Goal: Task Accomplishment & Management: Complete application form

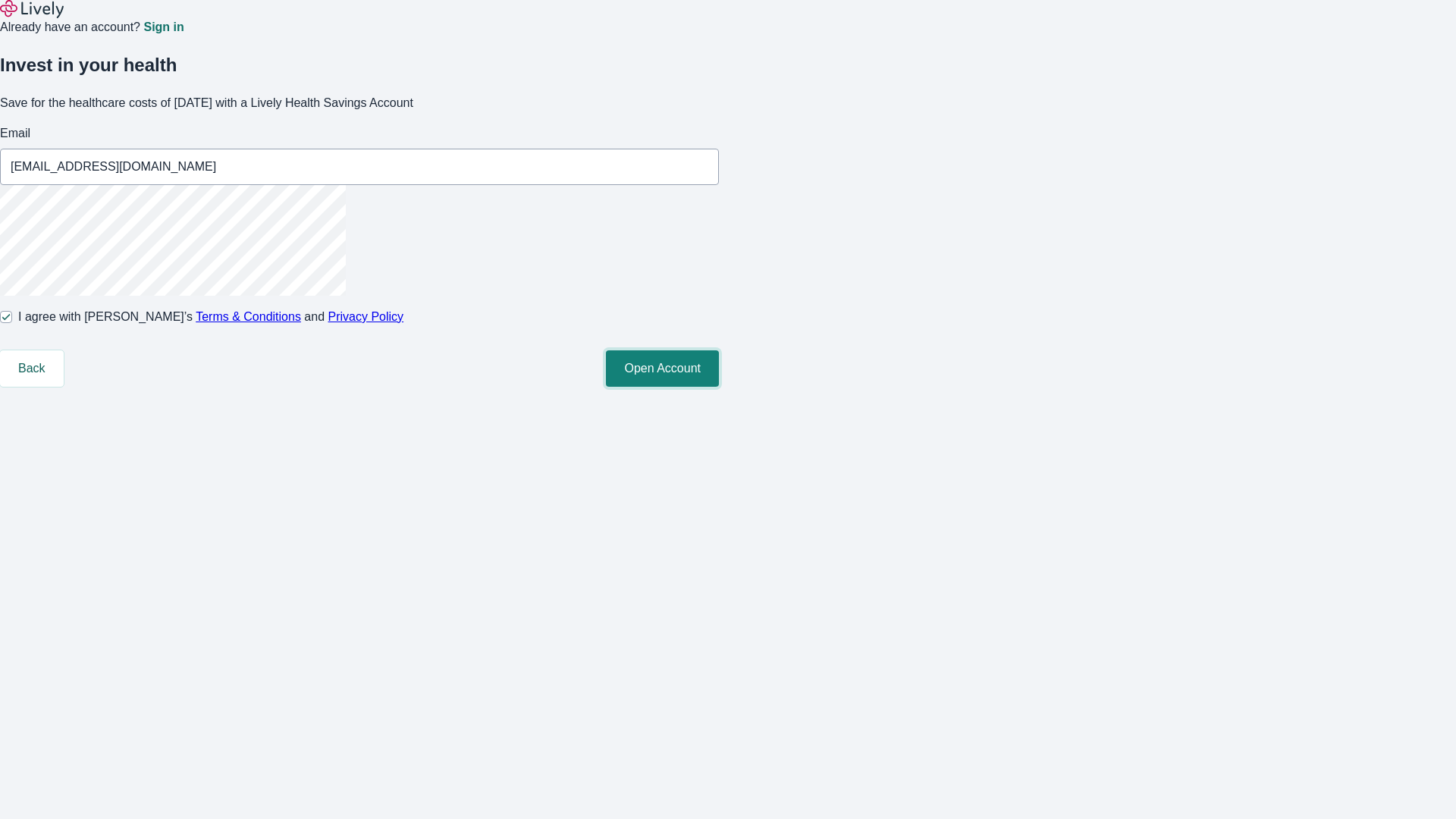
click at [719, 387] on button "Open Account" at bounding box center [662, 368] width 113 height 36
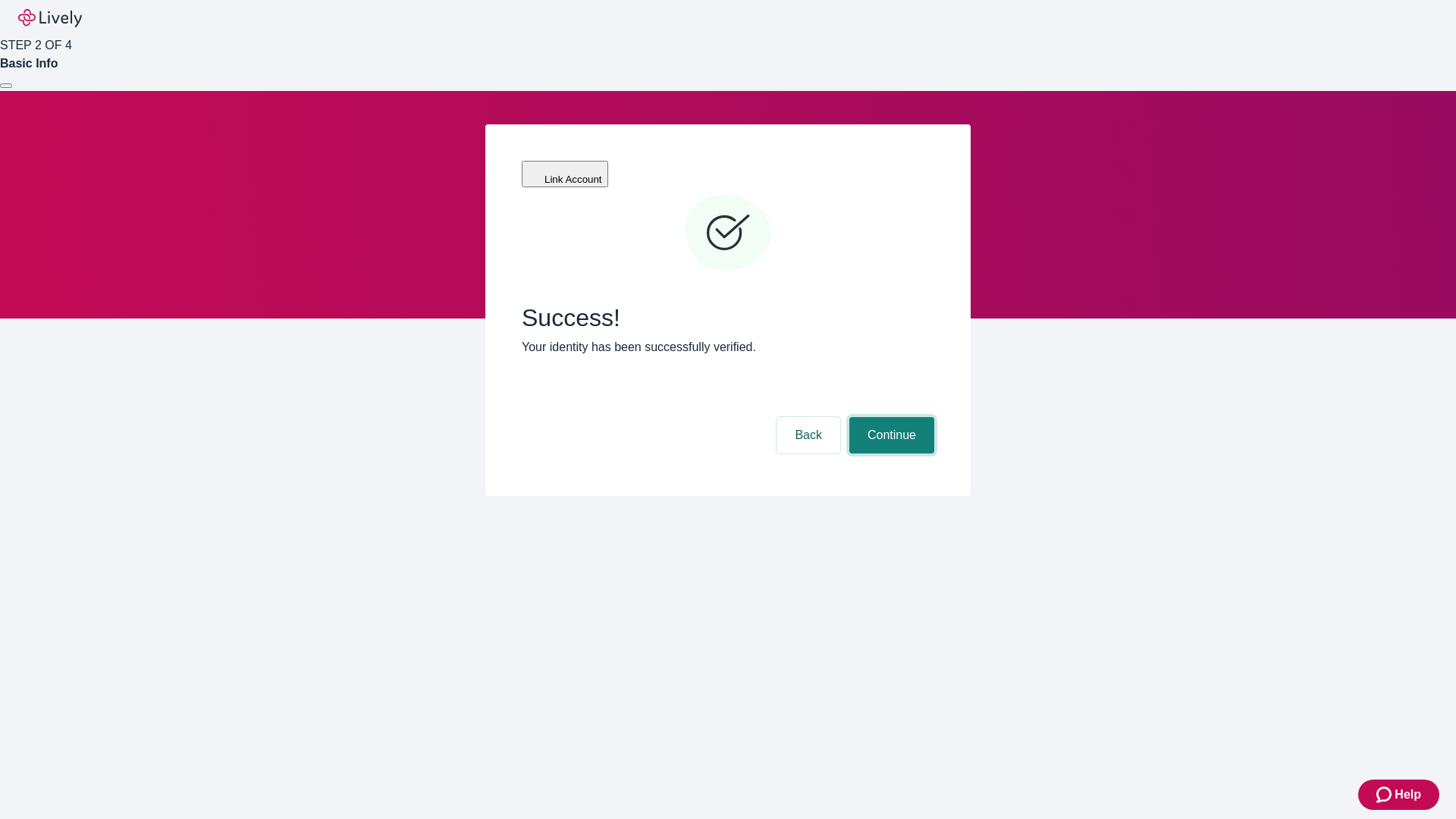
click at [889, 417] on button "Continue" at bounding box center [891, 435] width 85 height 36
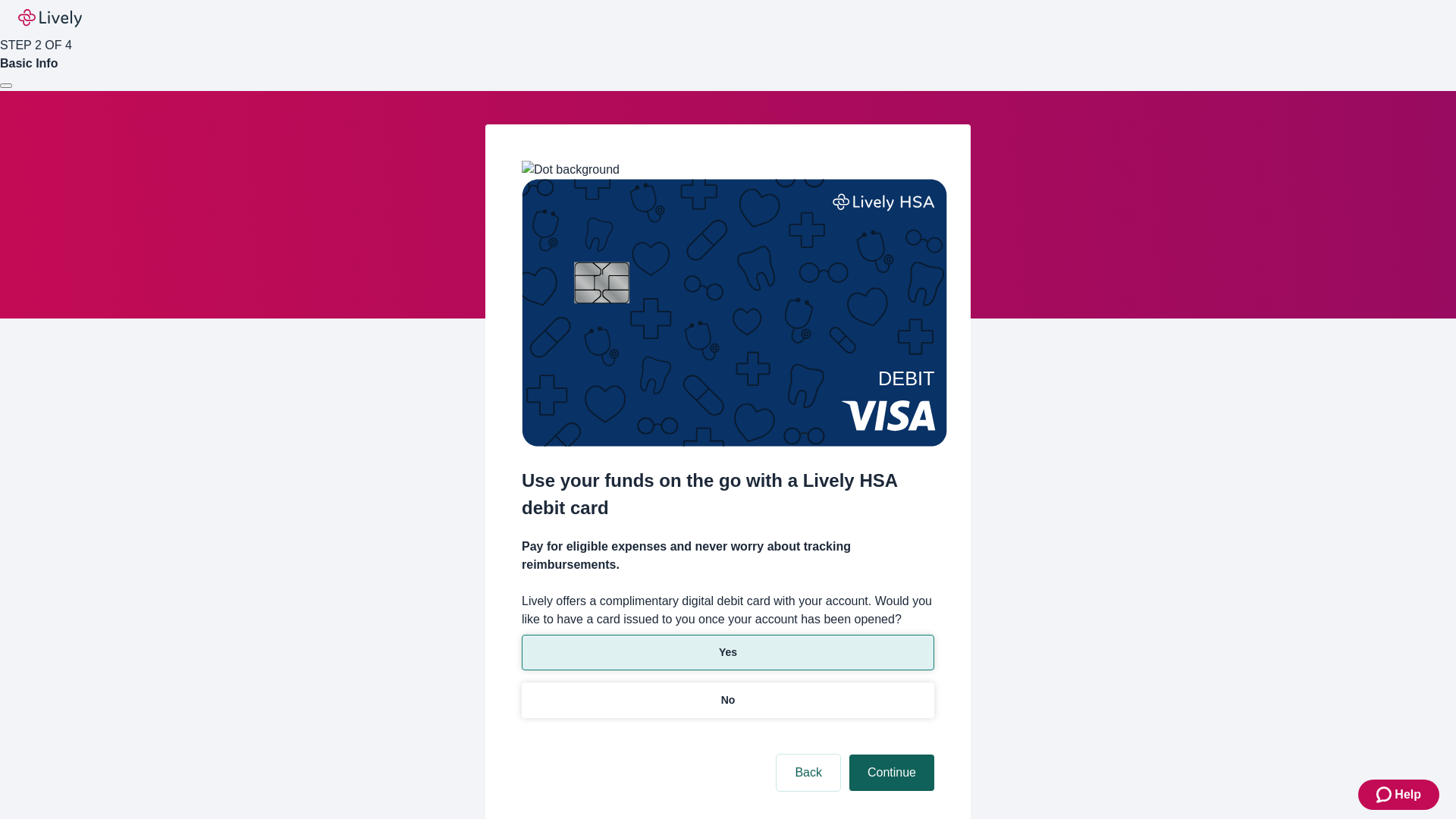
click at [728, 644] on p "Yes" at bounding box center [728, 652] width 18 height 16
click at [889, 755] on button "Continue" at bounding box center [891, 772] width 85 height 36
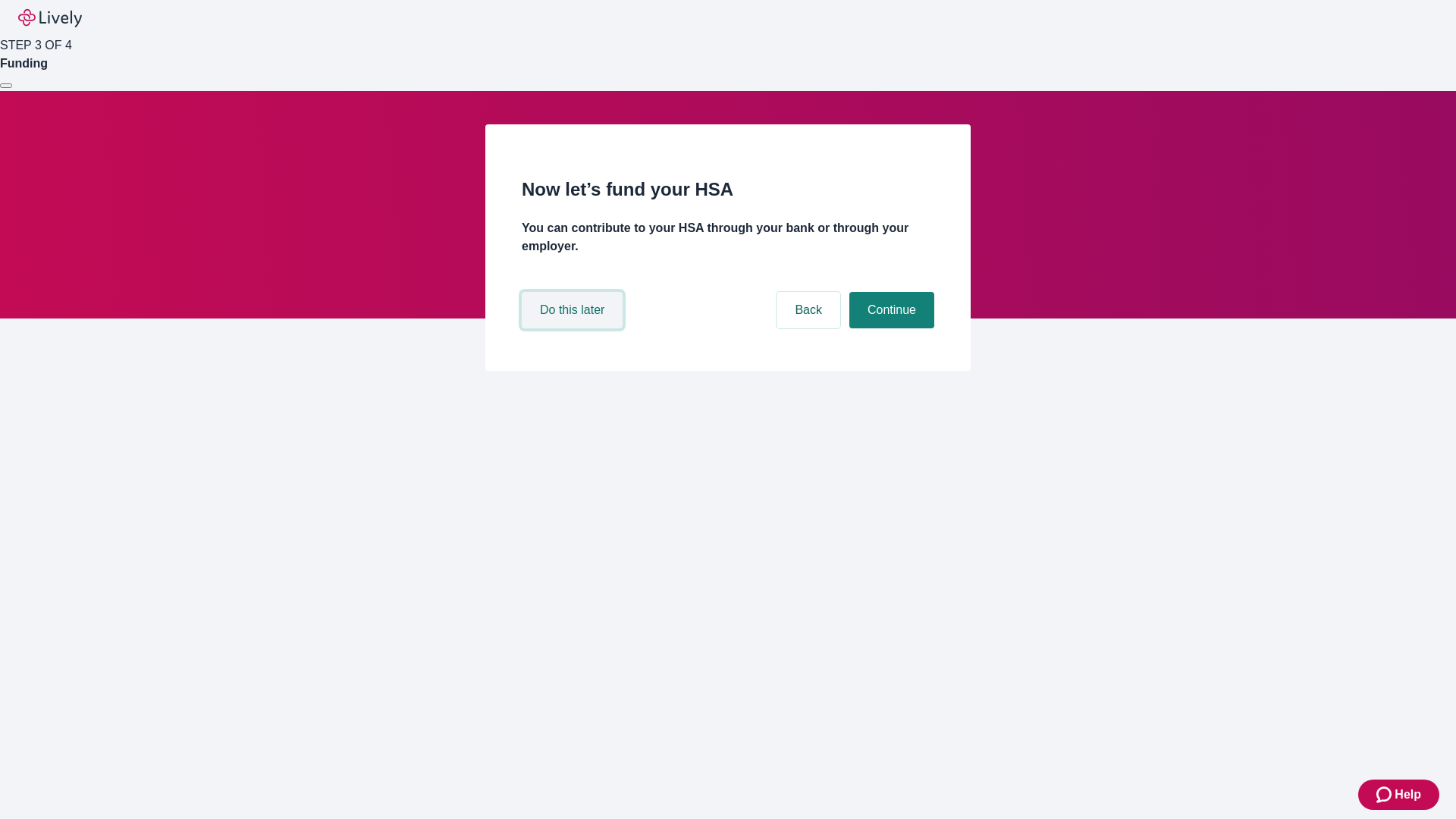
click at [574, 329] on button "Do this later" at bounding box center [573, 310] width 101 height 36
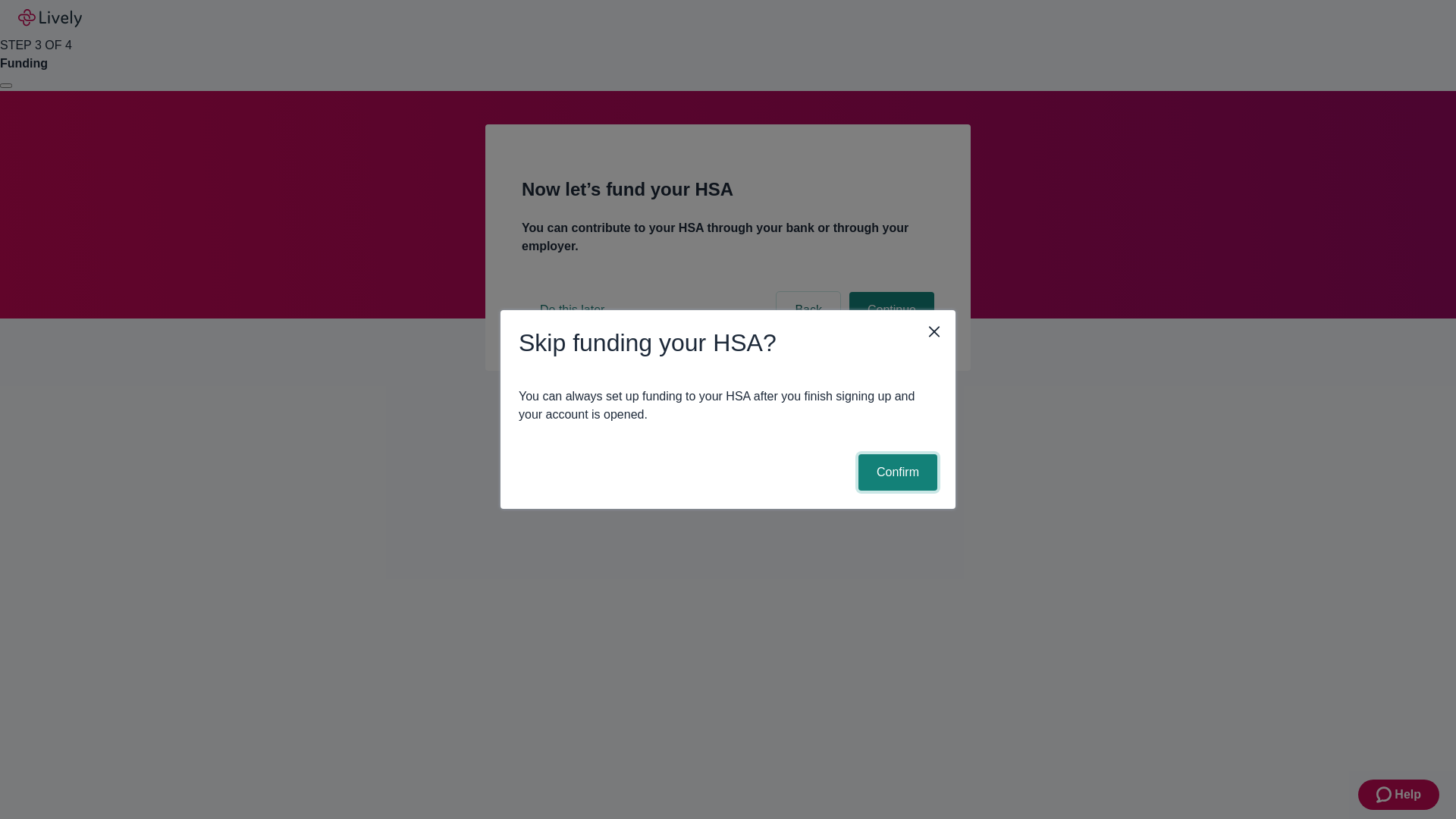
click at [896, 473] on button "Confirm" at bounding box center [898, 472] width 78 height 36
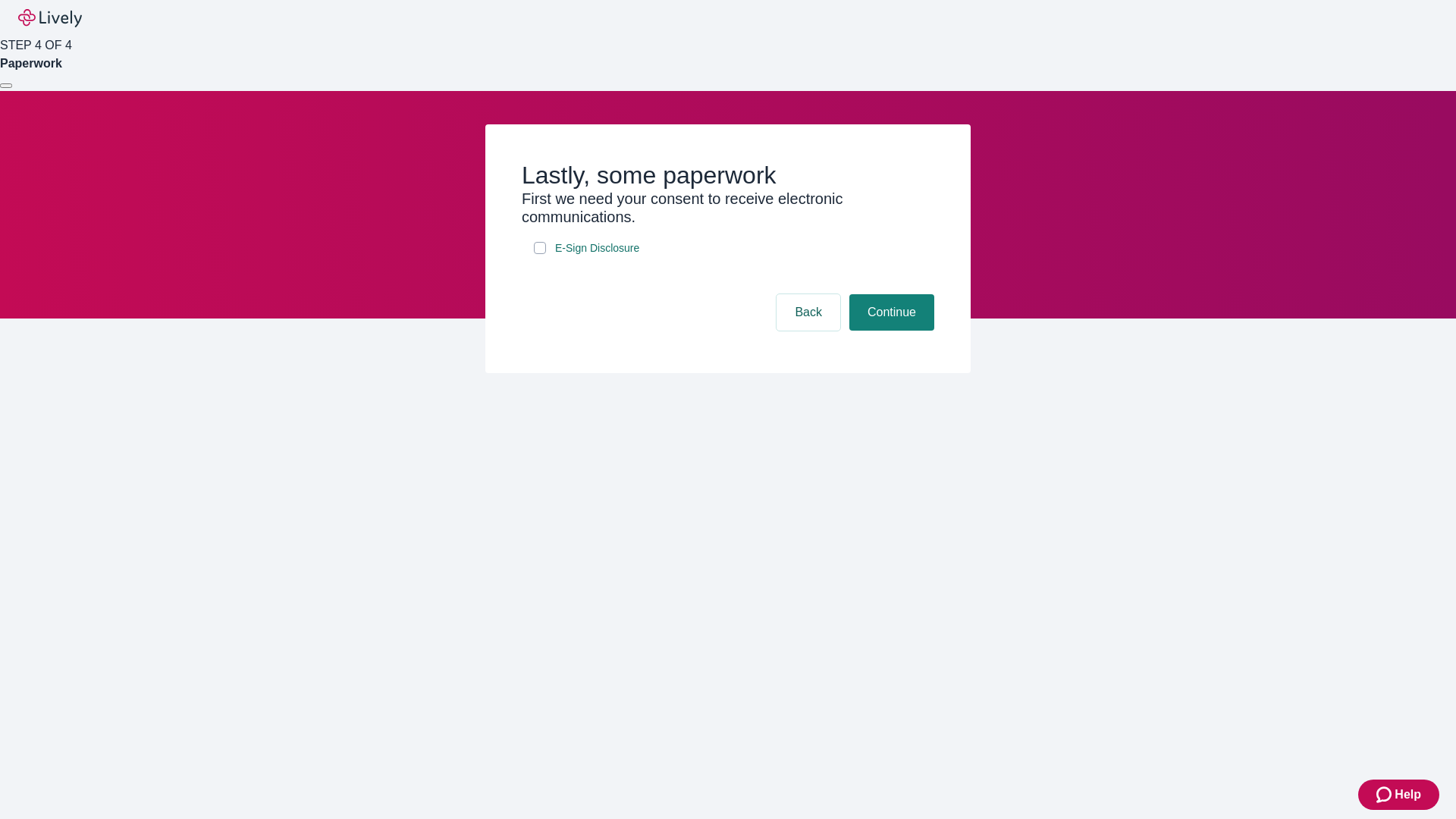
click at [540, 254] on input "E-Sign Disclosure" at bounding box center [540, 247] width 12 height 12
checkbox input "true"
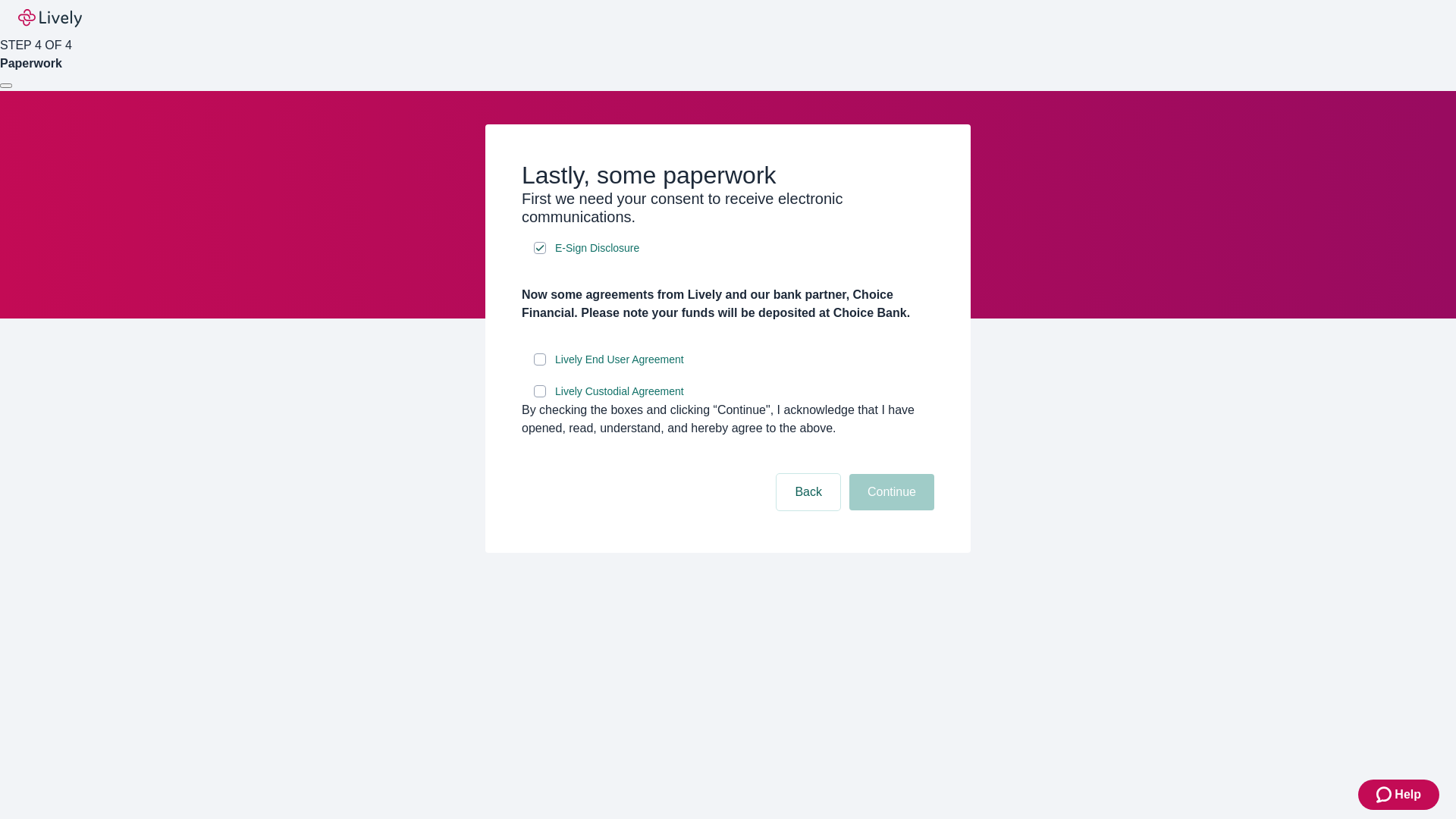
click at [540, 365] on input "Lively End User Agreement" at bounding box center [540, 359] width 12 height 12
checkbox input "true"
click at [540, 397] on input "Lively Custodial Agreement" at bounding box center [540, 390] width 12 height 12
checkbox input "true"
click at [889, 510] on button "Continue" at bounding box center [891, 491] width 85 height 36
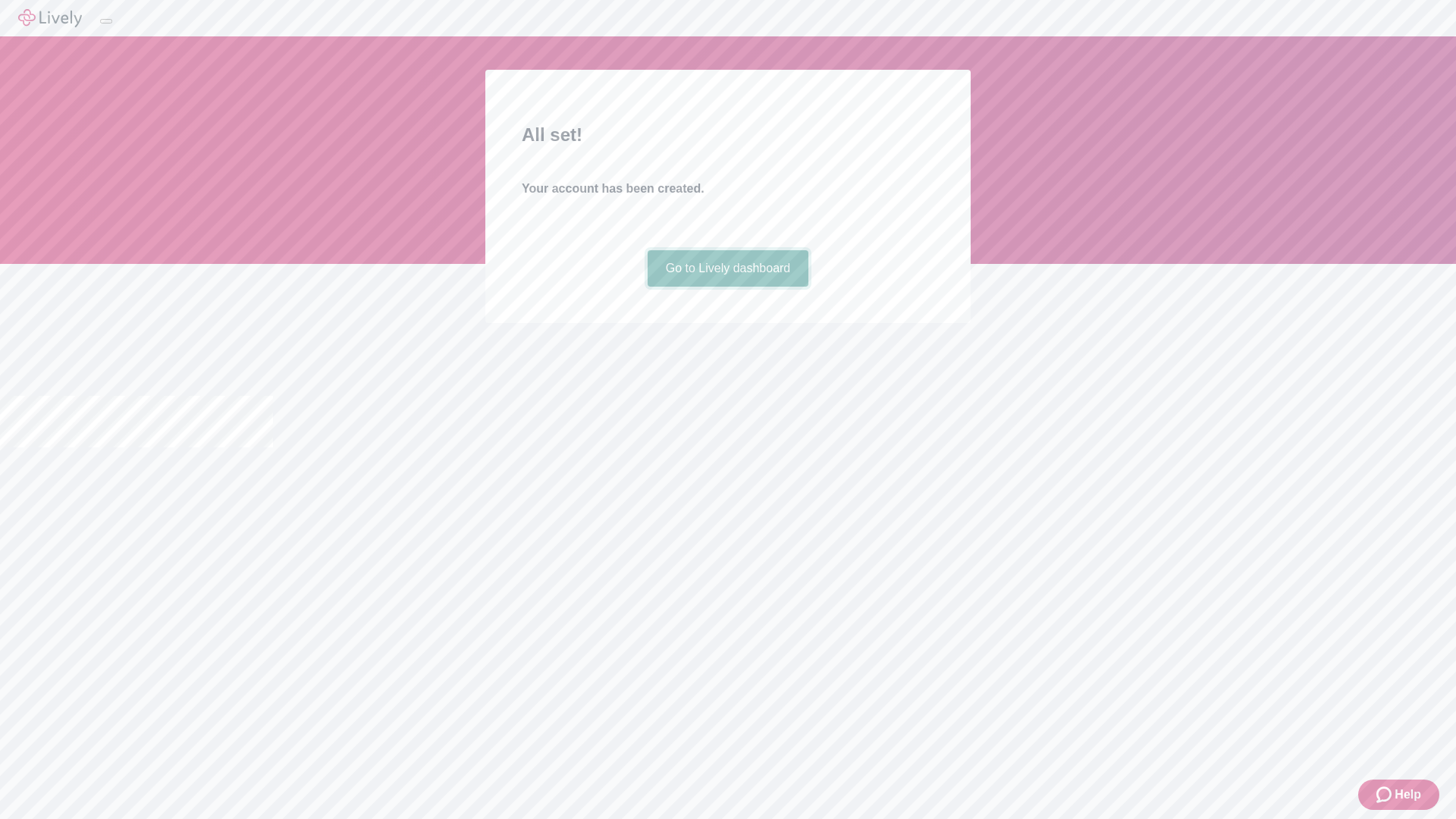
click at [728, 287] on link "Go to Lively dashboard" at bounding box center [728, 268] width 162 height 36
